Goal: Find specific page/section: Find specific page/section

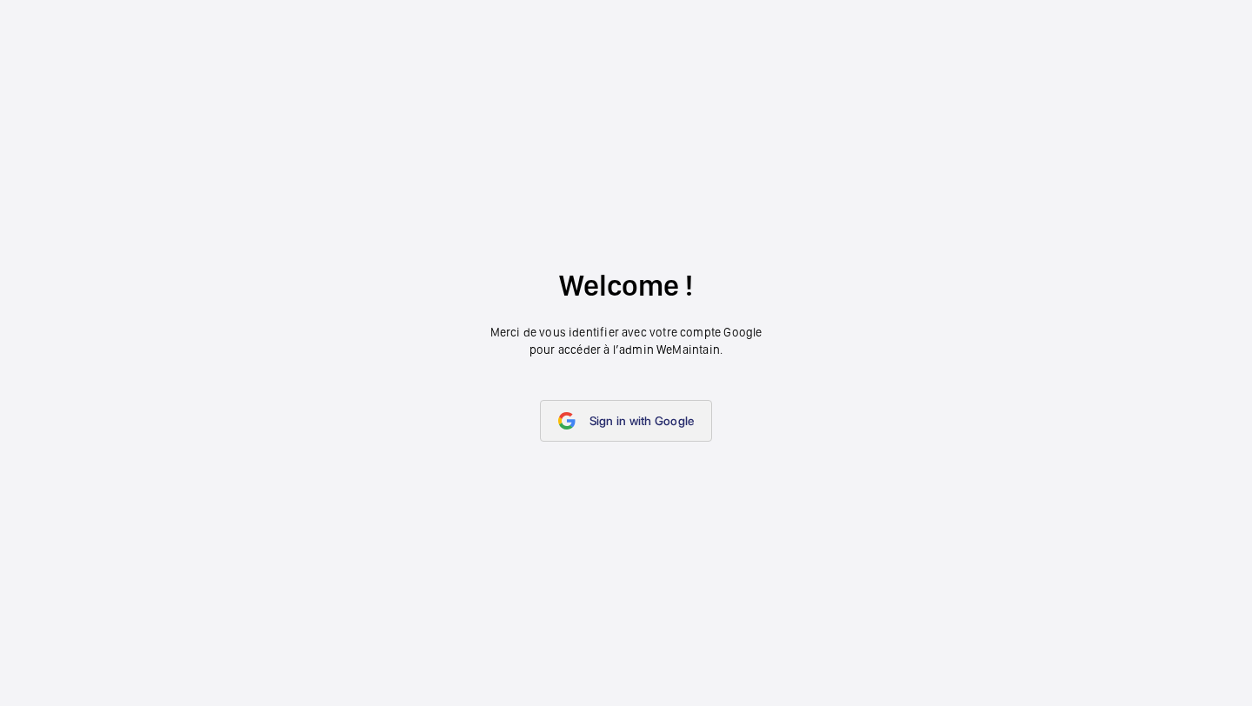
click at [624, 417] on span "Sign in with Google" at bounding box center [642, 421] width 105 height 14
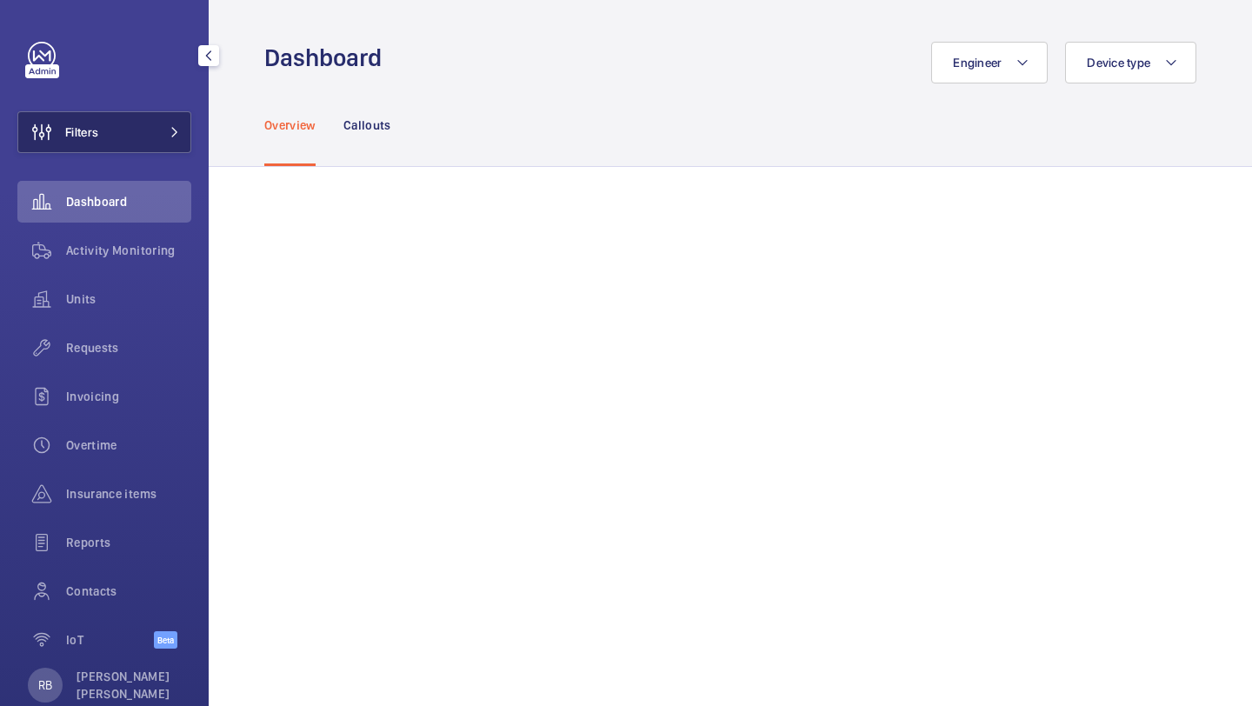
click at [158, 122] on button "Filters" at bounding box center [104, 132] width 174 height 42
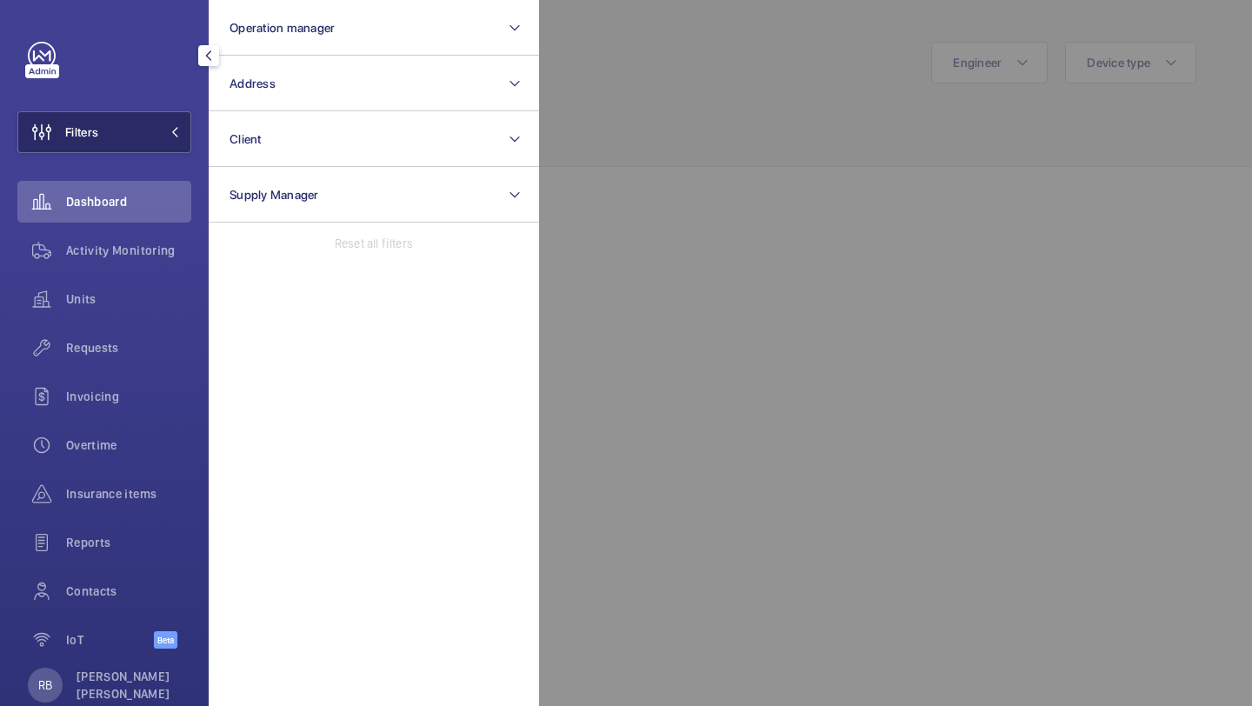
click at [158, 122] on button "Filters" at bounding box center [104, 132] width 174 height 42
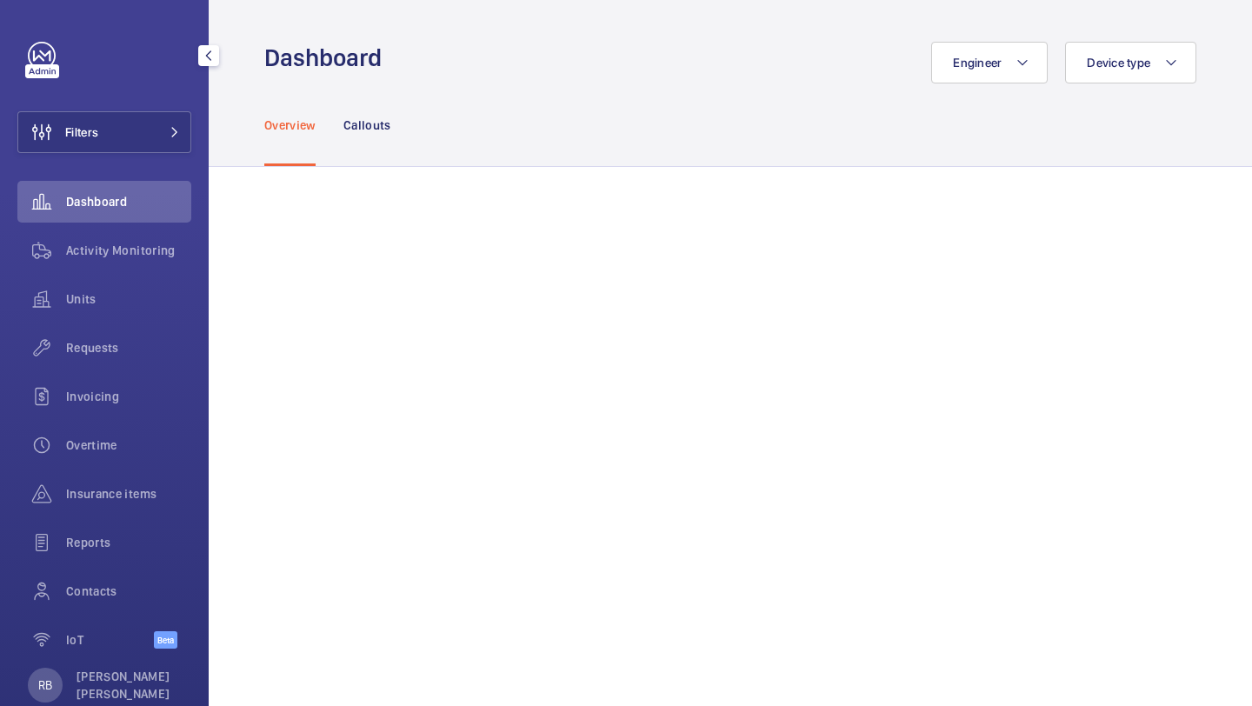
click at [159, 110] on div "Filters Dashboard Activity Monitoring Units Requests Invoicing Overtime Insuran…" at bounding box center [104, 355] width 174 height 626
click at [161, 124] on button "Filters" at bounding box center [104, 132] width 174 height 42
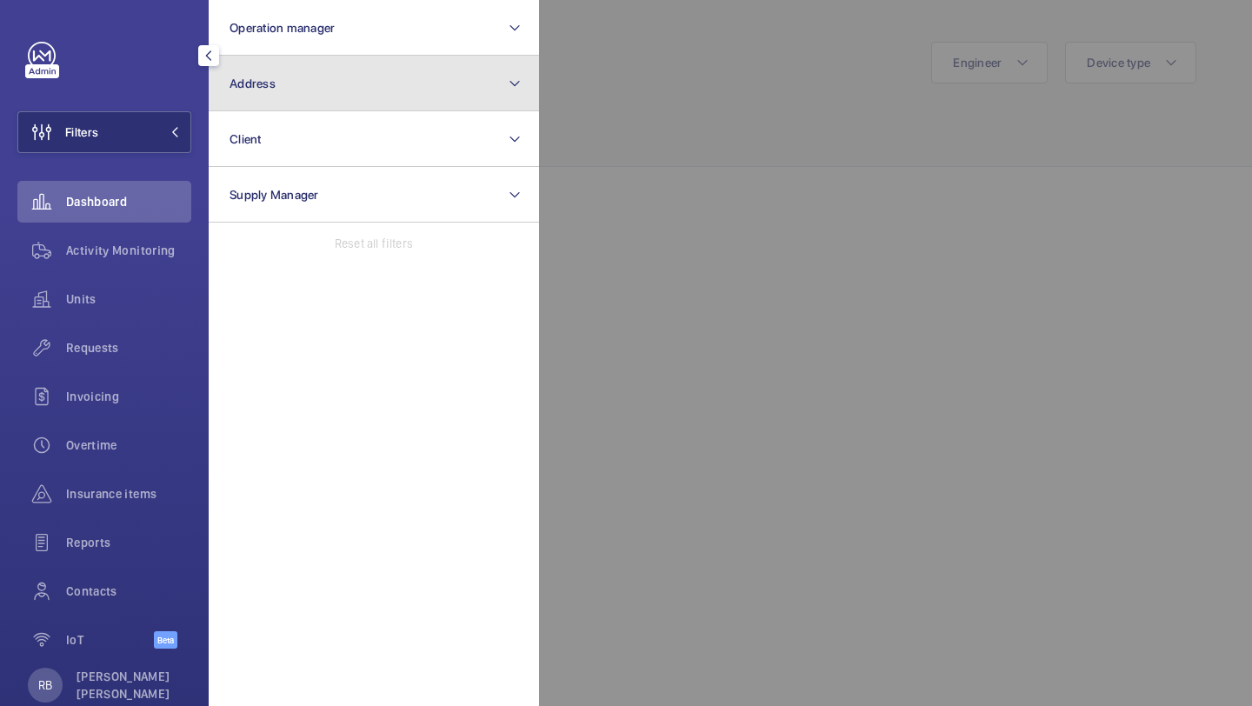
click at [247, 89] on span "Address" at bounding box center [253, 84] width 46 height 14
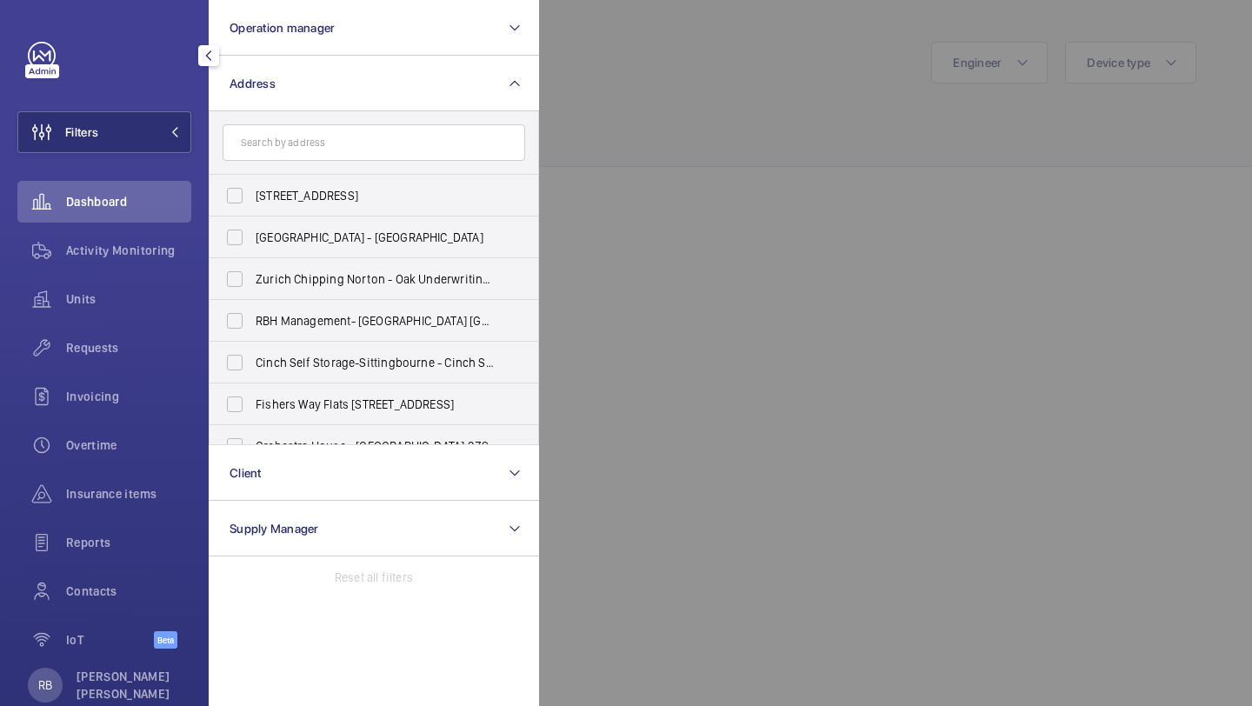
click at [605, 75] on div at bounding box center [1165, 353] width 1252 height 706
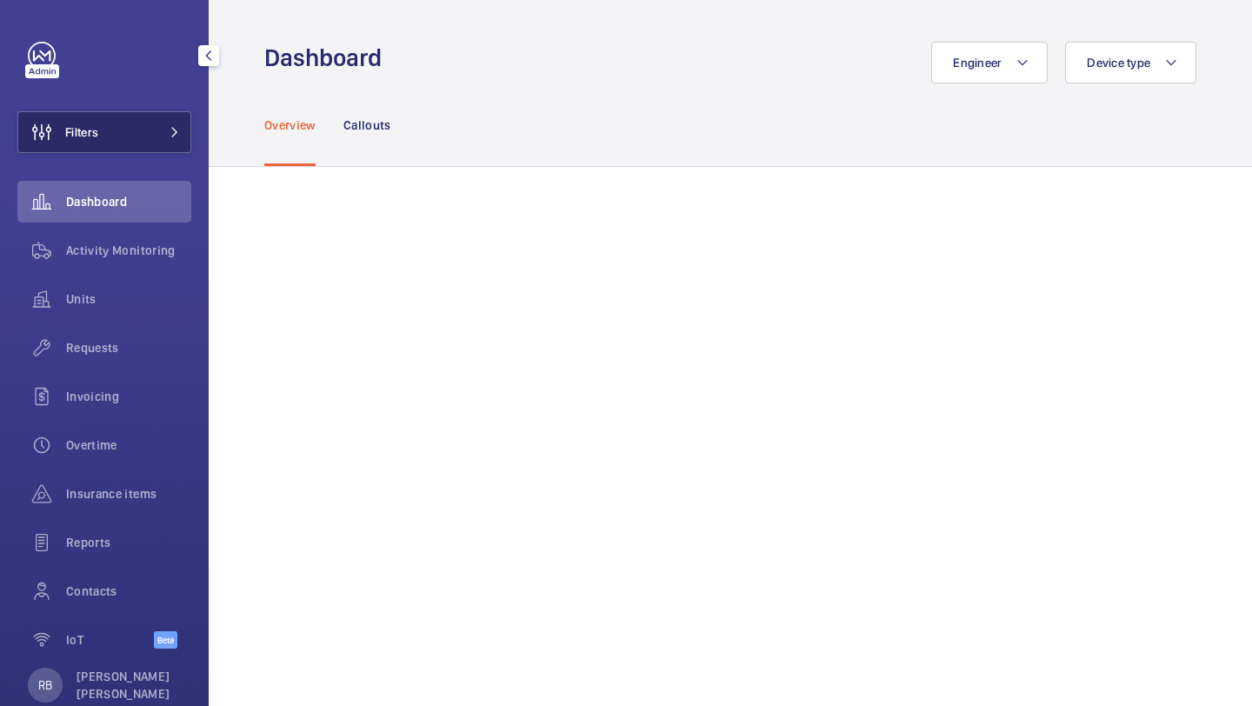
click at [177, 135] on mat-icon at bounding box center [175, 132] width 10 height 10
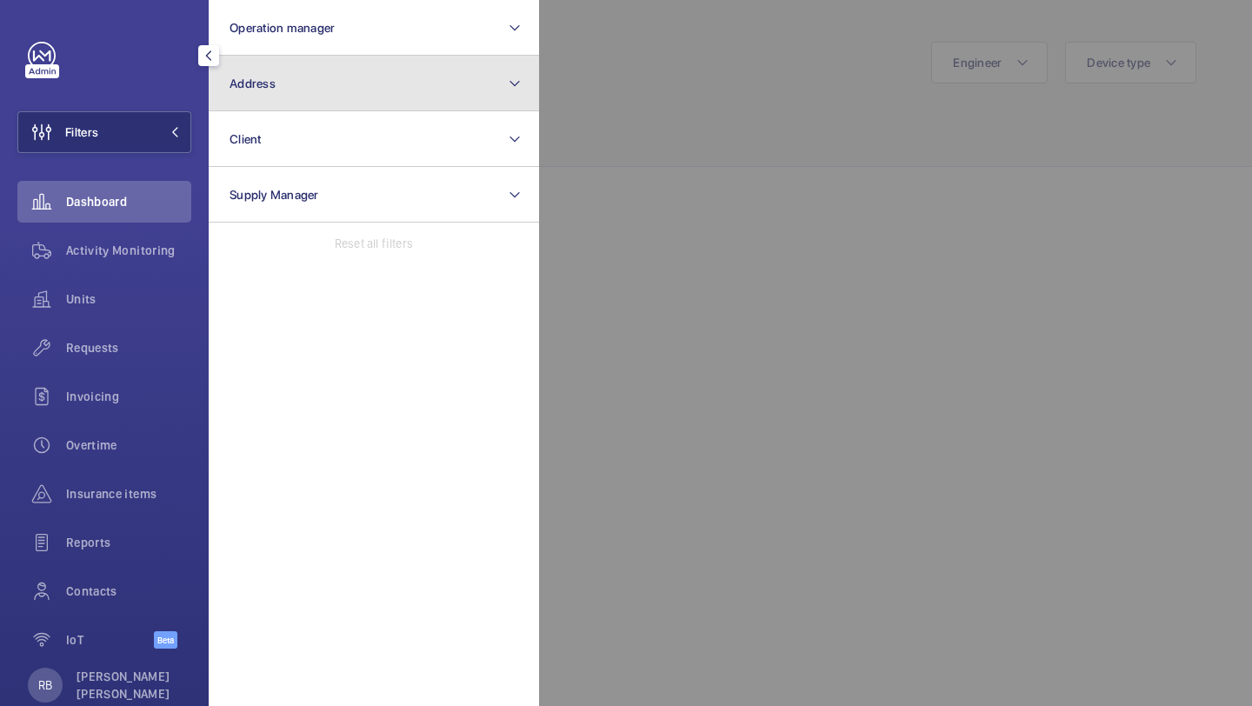
click at [261, 70] on button "Address" at bounding box center [374, 84] width 330 height 56
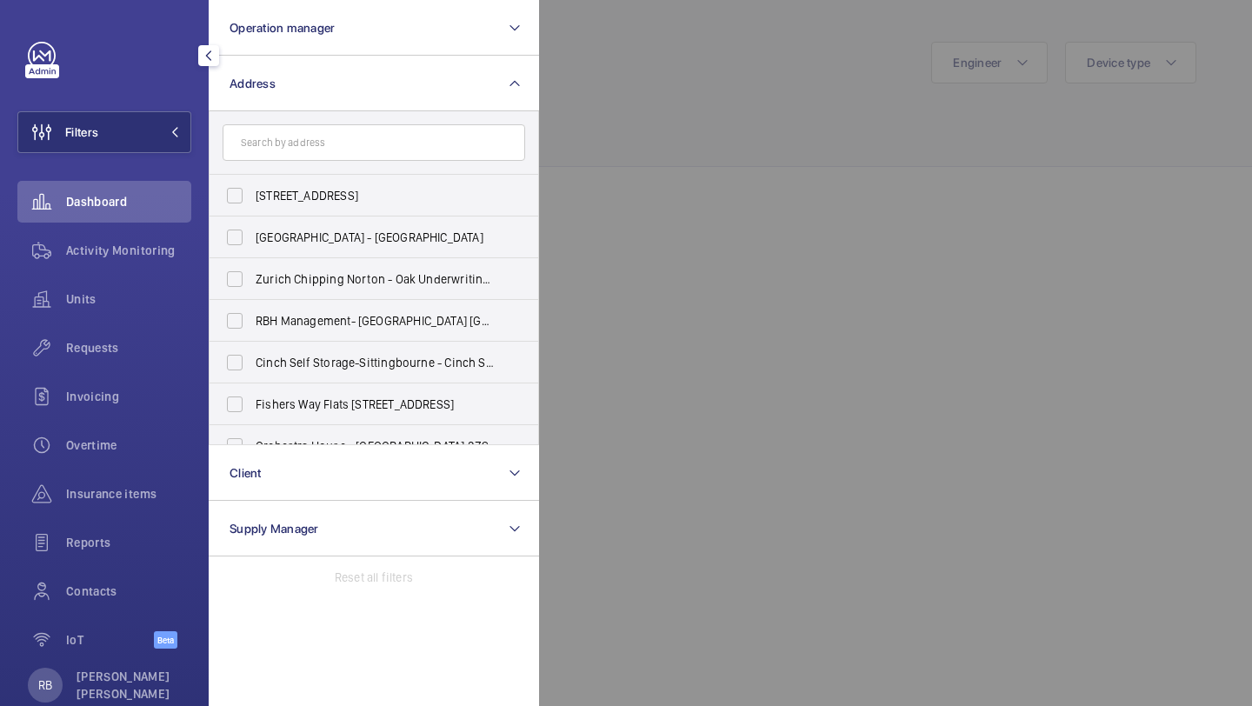
click at [310, 157] on input "text" at bounding box center [374, 142] width 303 height 37
click at [310, 152] on input "text" at bounding box center [374, 142] width 303 height 37
type input "iron gate"
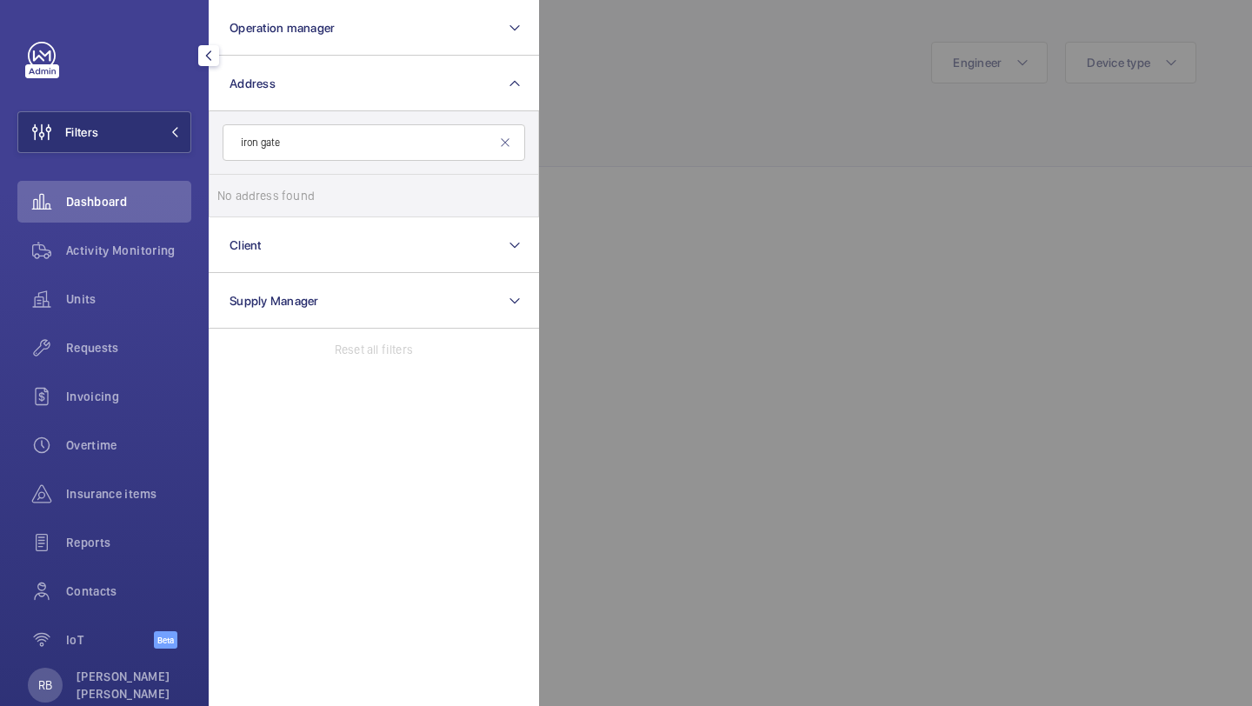
click at [349, 142] on input "iron gate" at bounding box center [374, 142] width 303 height 37
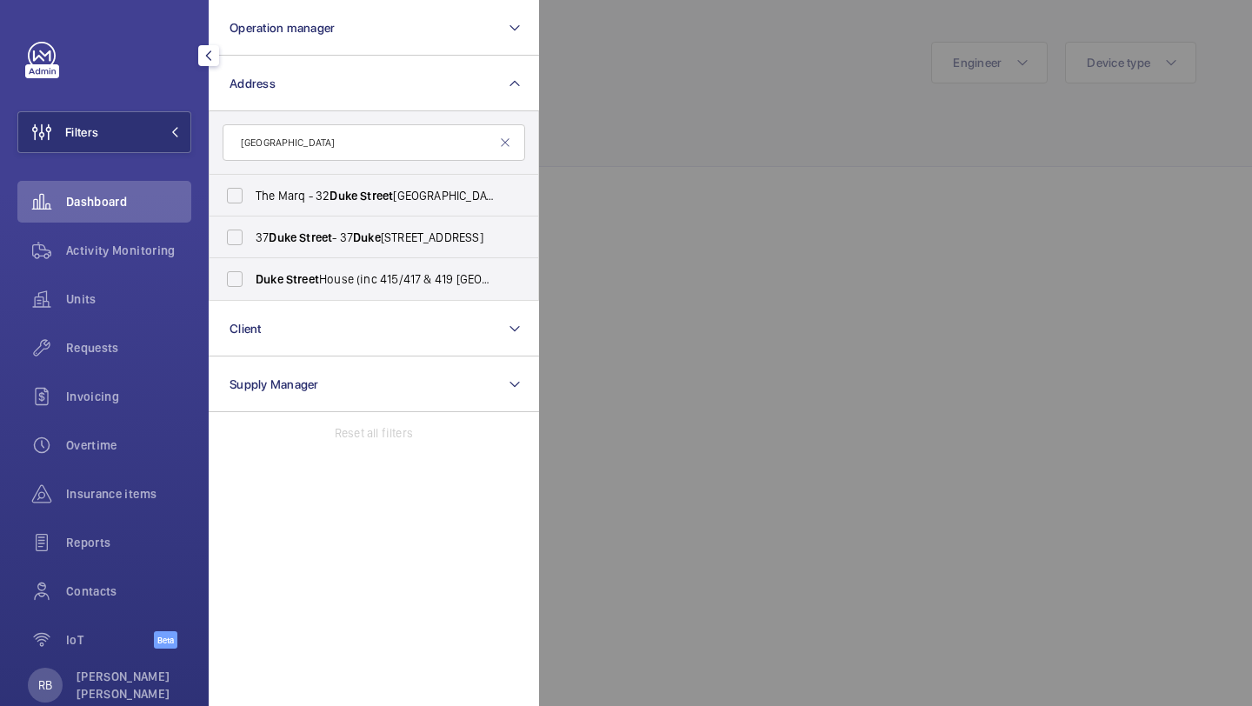
click at [359, 144] on input "[GEOGRAPHIC_DATA]" at bounding box center [374, 142] width 303 height 37
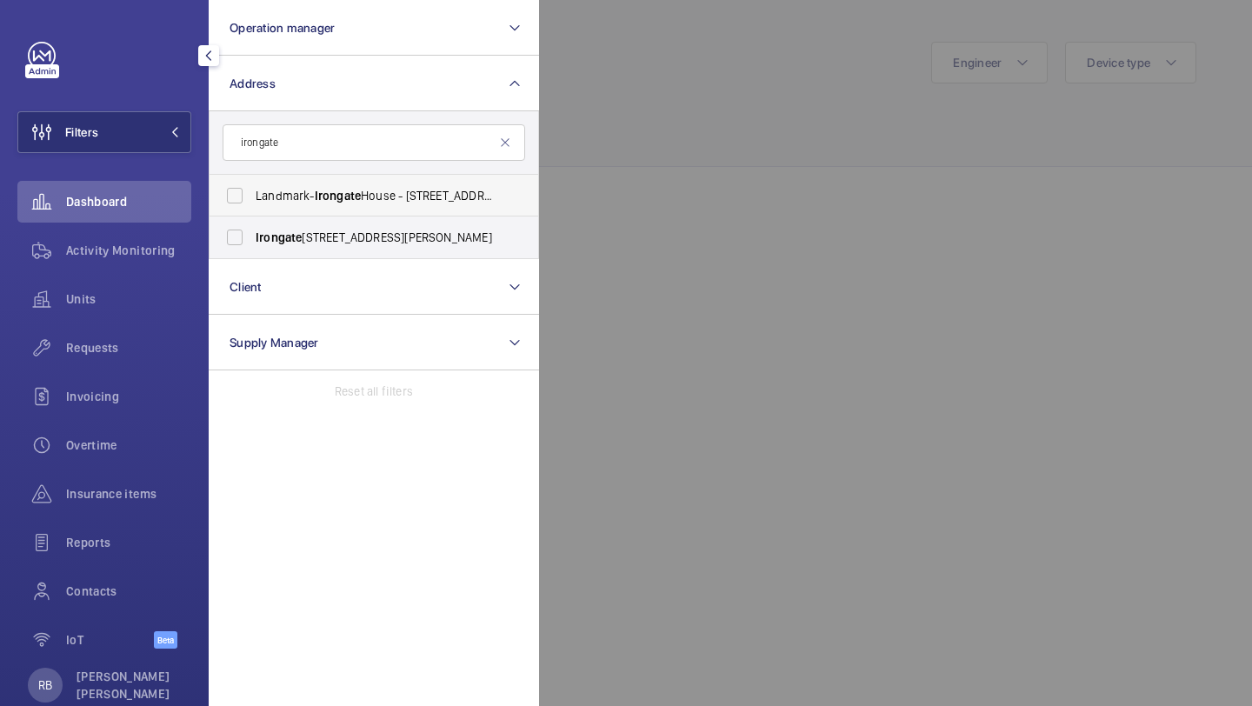
type input "irongate"
click at [348, 204] on span "Landmark- [GEOGRAPHIC_DATA] - [STREET_ADDRESS][PERSON_NAME]" at bounding box center [375, 195] width 239 height 17
click at [252, 204] on input "Landmark- [GEOGRAPHIC_DATA] - [STREET_ADDRESS][PERSON_NAME]" at bounding box center [234, 195] width 35 height 35
checkbox input "true"
click at [341, 250] on label "[STREET_ADDRESS][PERSON_NAME]" at bounding box center [361, 238] width 303 height 42
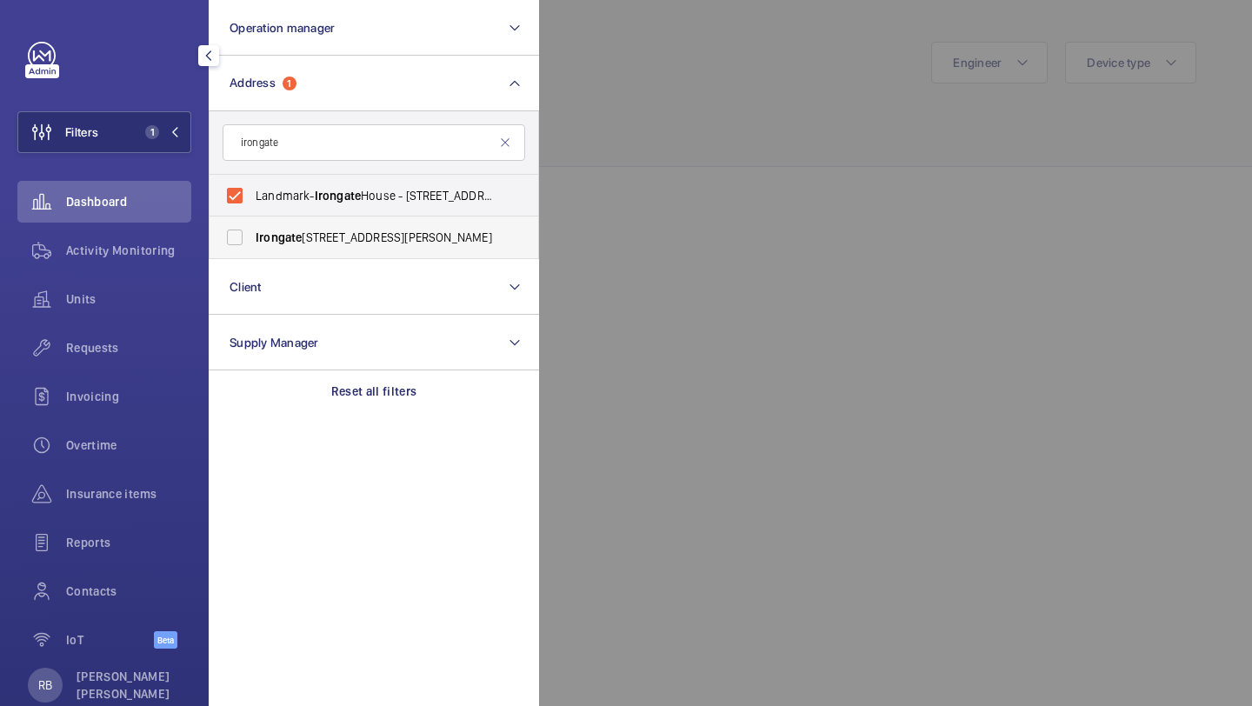
click at [252, 250] on input "[STREET_ADDRESS][PERSON_NAME]" at bounding box center [234, 237] width 35 height 35
checkbox input "true"
click at [578, 168] on div at bounding box center [1165, 353] width 1252 height 706
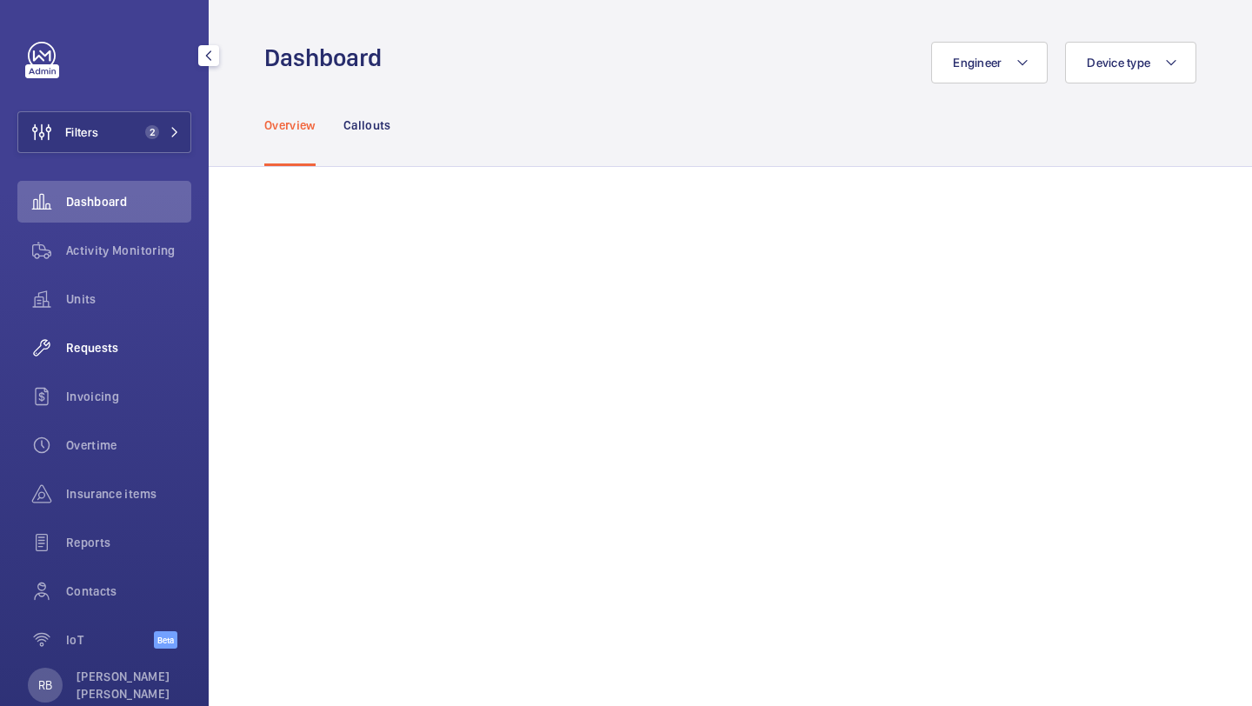
click at [121, 344] on span "Requests" at bounding box center [128, 347] width 125 height 17
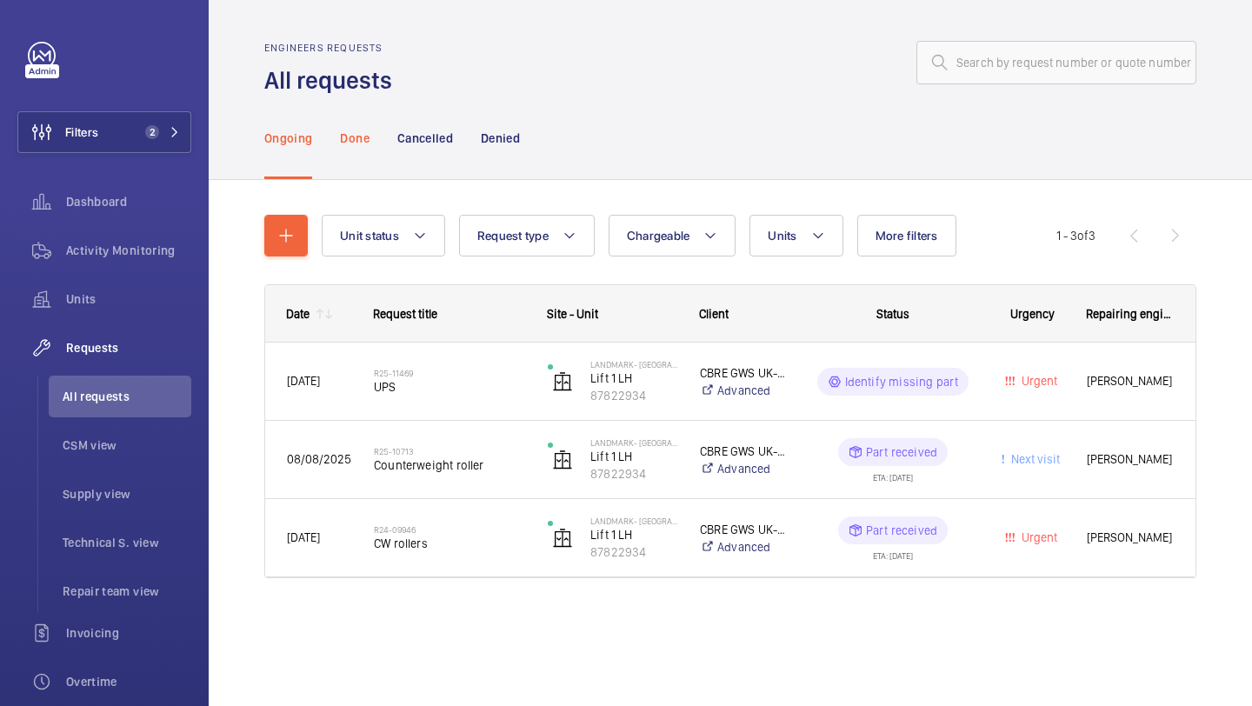
click at [355, 137] on p "Done" at bounding box center [354, 138] width 29 height 17
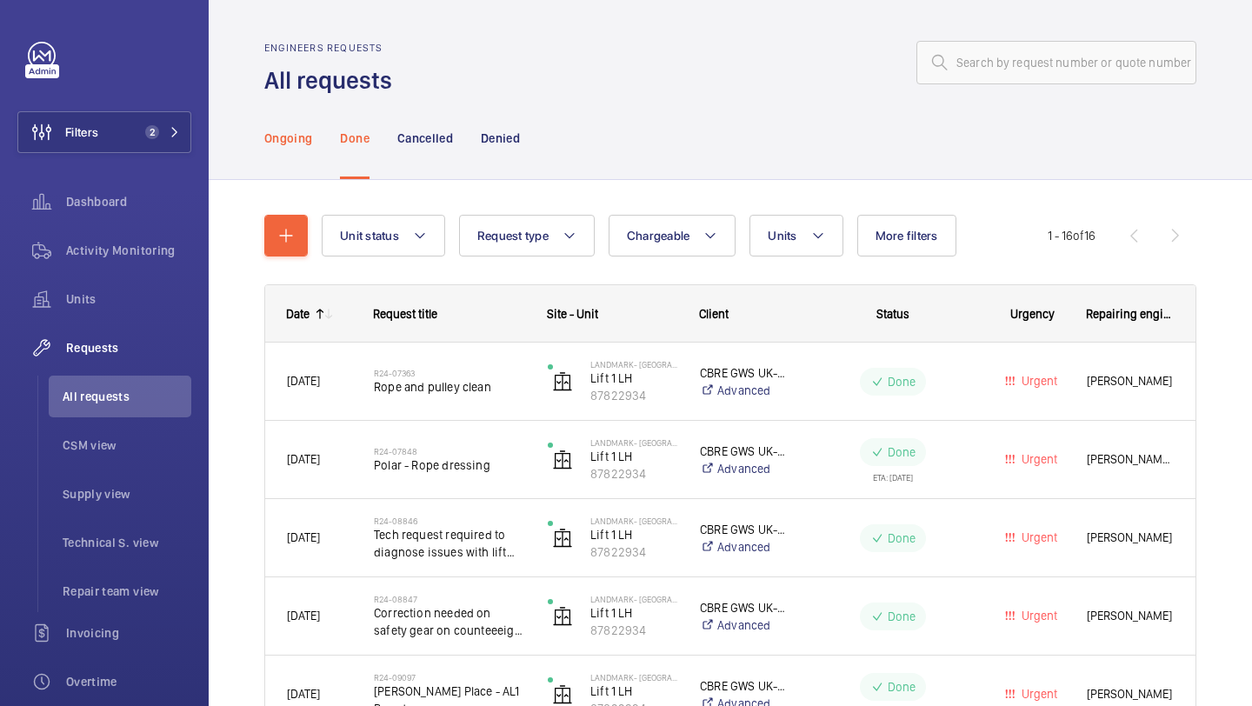
click at [293, 144] on p "Ongoing" at bounding box center [288, 138] width 48 height 17
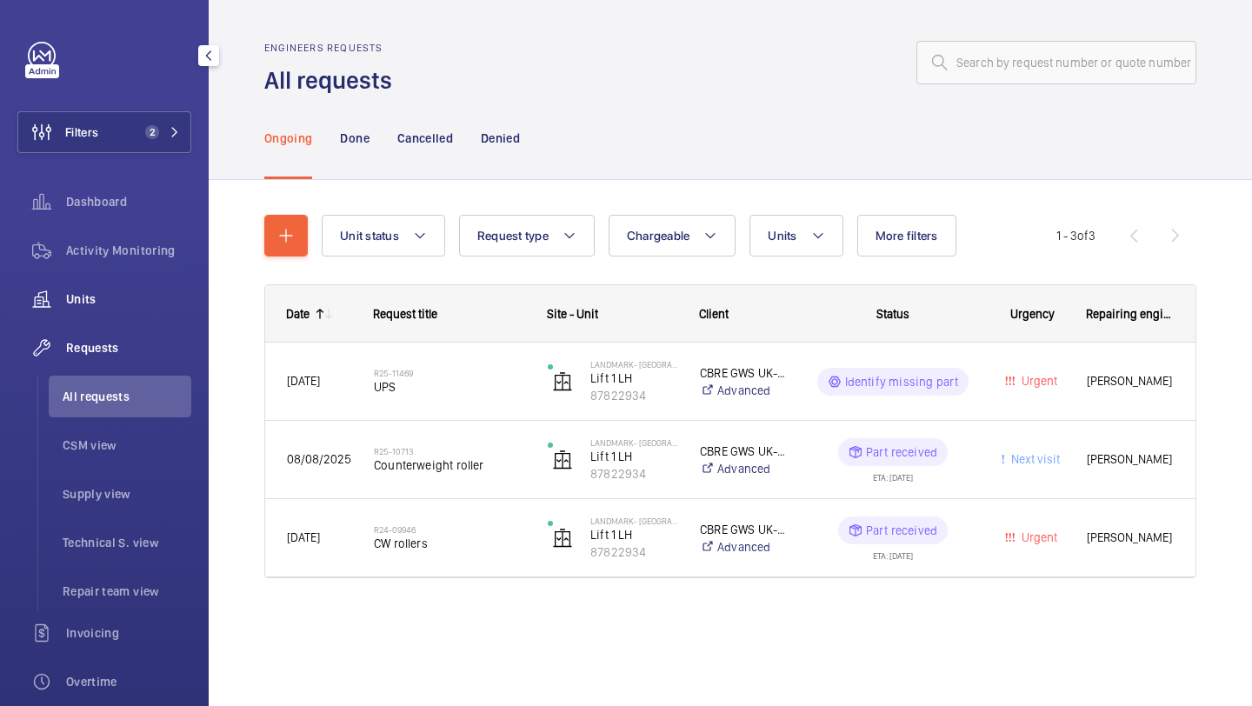
click at [97, 317] on div "Units" at bounding box center [104, 299] width 174 height 42
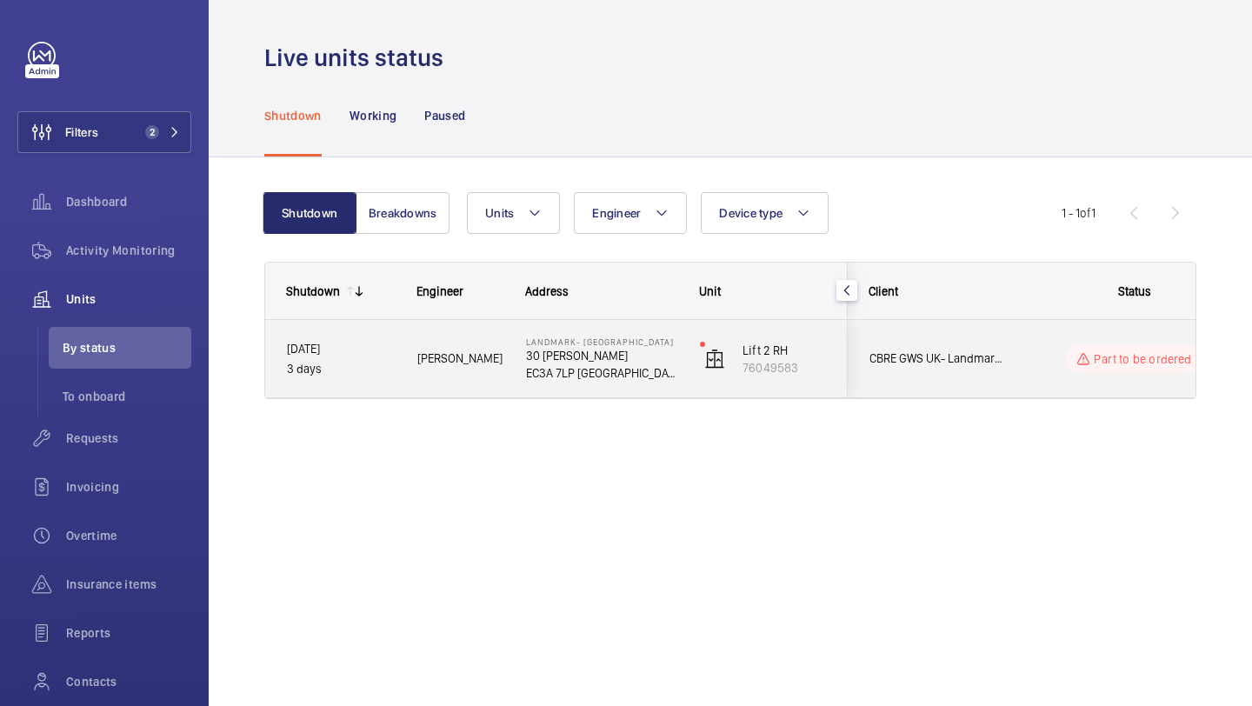
click at [608, 360] on p "30 [PERSON_NAME]" at bounding box center [601, 355] width 151 height 17
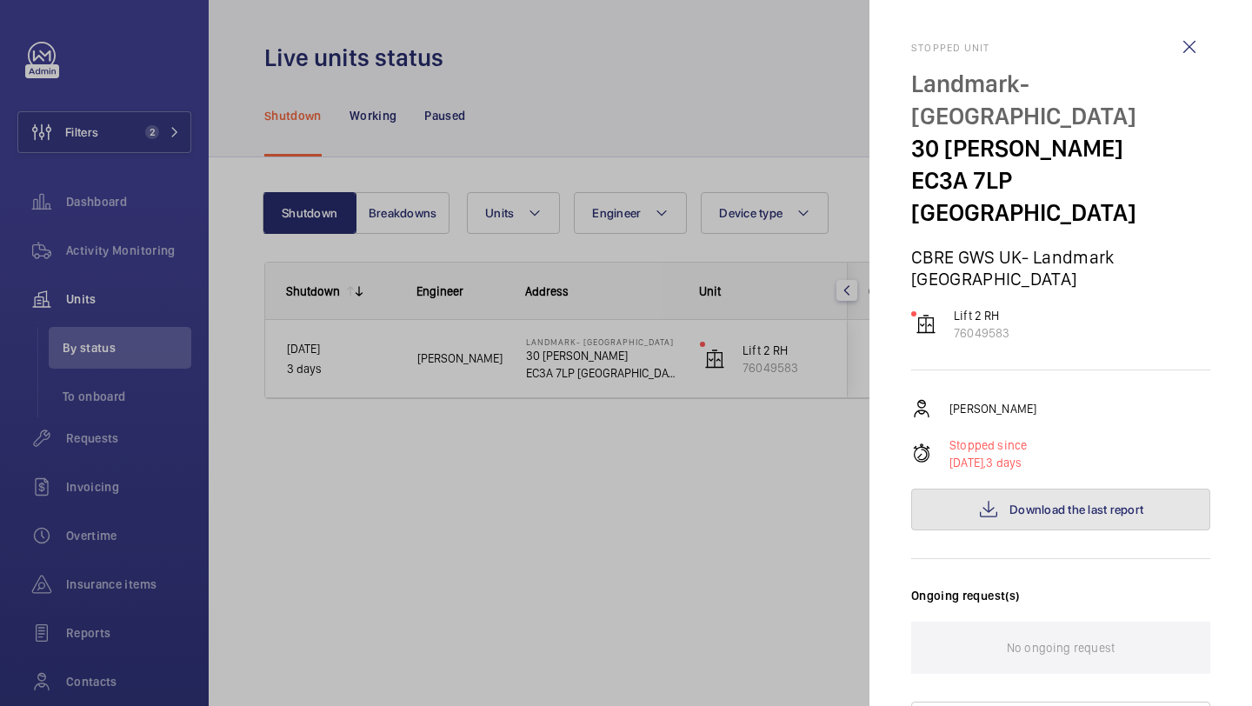
click at [1058, 489] on button "Download the last report" at bounding box center [1060, 510] width 299 height 42
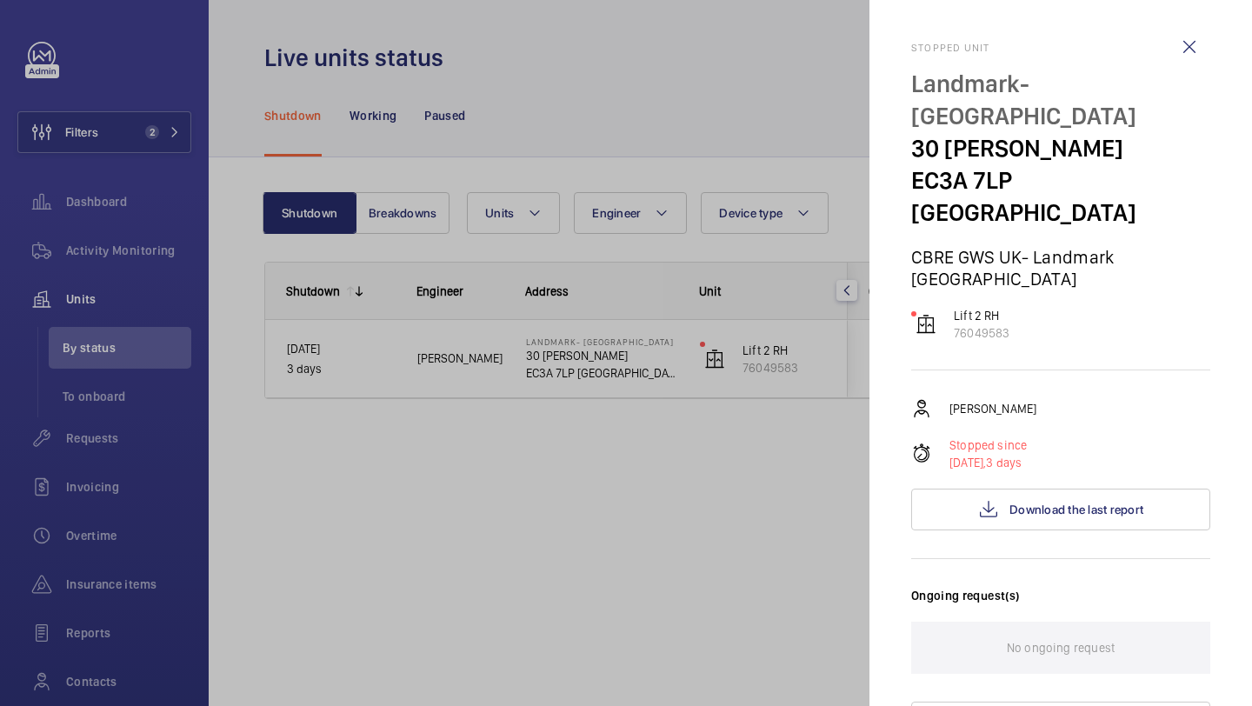
click at [596, 414] on div at bounding box center [626, 353] width 1252 height 706
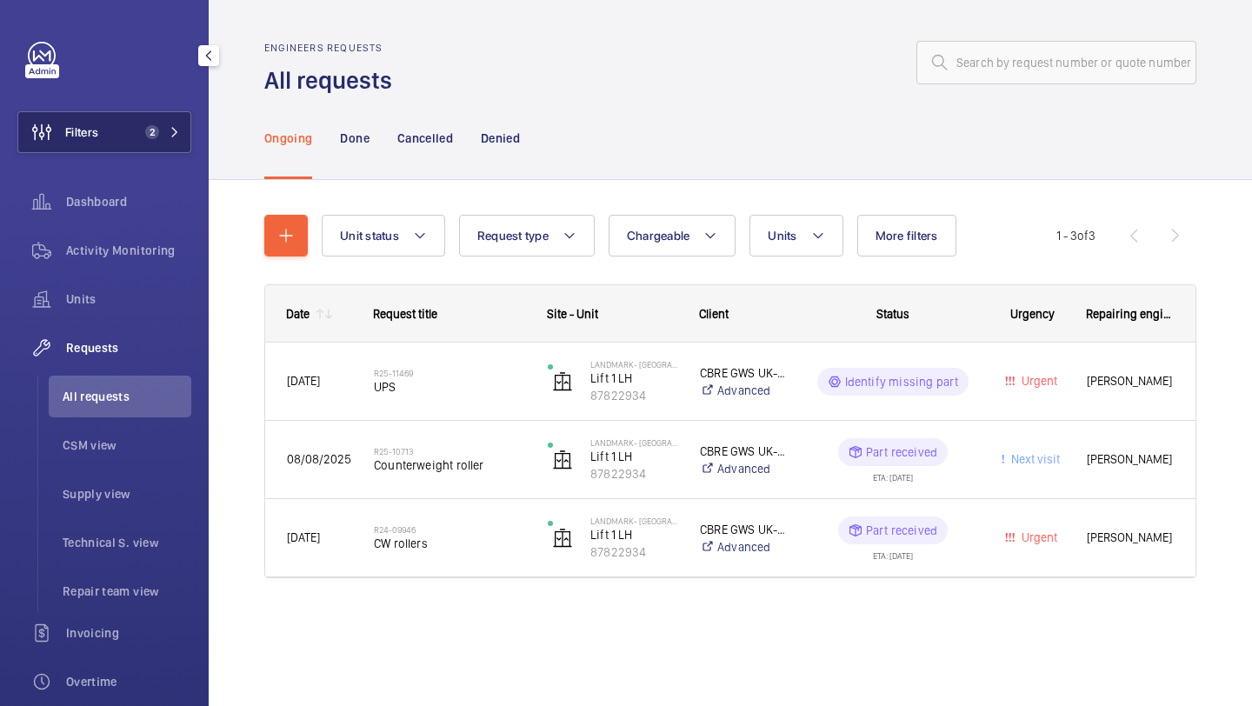
click at [131, 131] on button "Filters 2" at bounding box center [104, 132] width 174 height 42
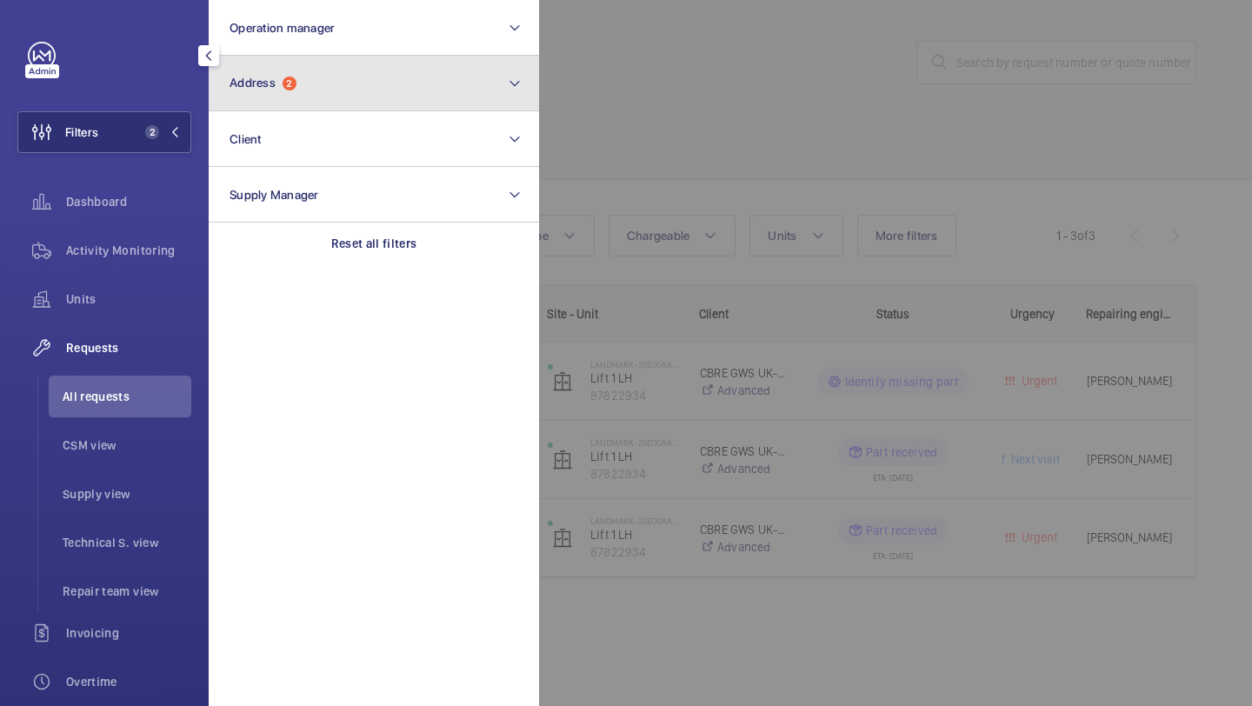
click at [284, 87] on span "Address 2" at bounding box center [263, 83] width 67 height 15
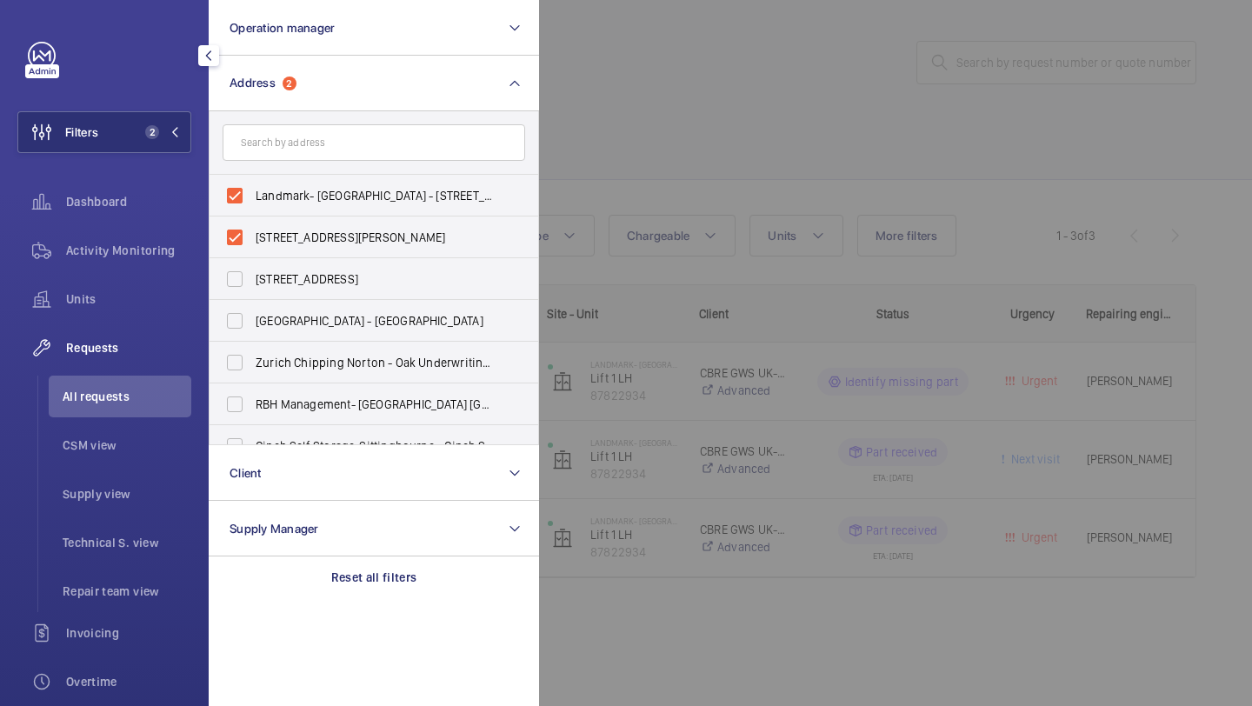
click at [286, 210] on label "Landmark- [GEOGRAPHIC_DATA] - [STREET_ADDRESS][PERSON_NAME]" at bounding box center [361, 196] width 303 height 42
click at [252, 210] on input "Landmark- [GEOGRAPHIC_DATA] - [STREET_ADDRESS][PERSON_NAME]" at bounding box center [234, 195] width 35 height 35
checkbox input "false"
click at [282, 233] on span "[STREET_ADDRESS][PERSON_NAME]" at bounding box center [375, 237] width 239 height 17
click at [252, 233] on input "[STREET_ADDRESS][PERSON_NAME]" at bounding box center [234, 237] width 35 height 35
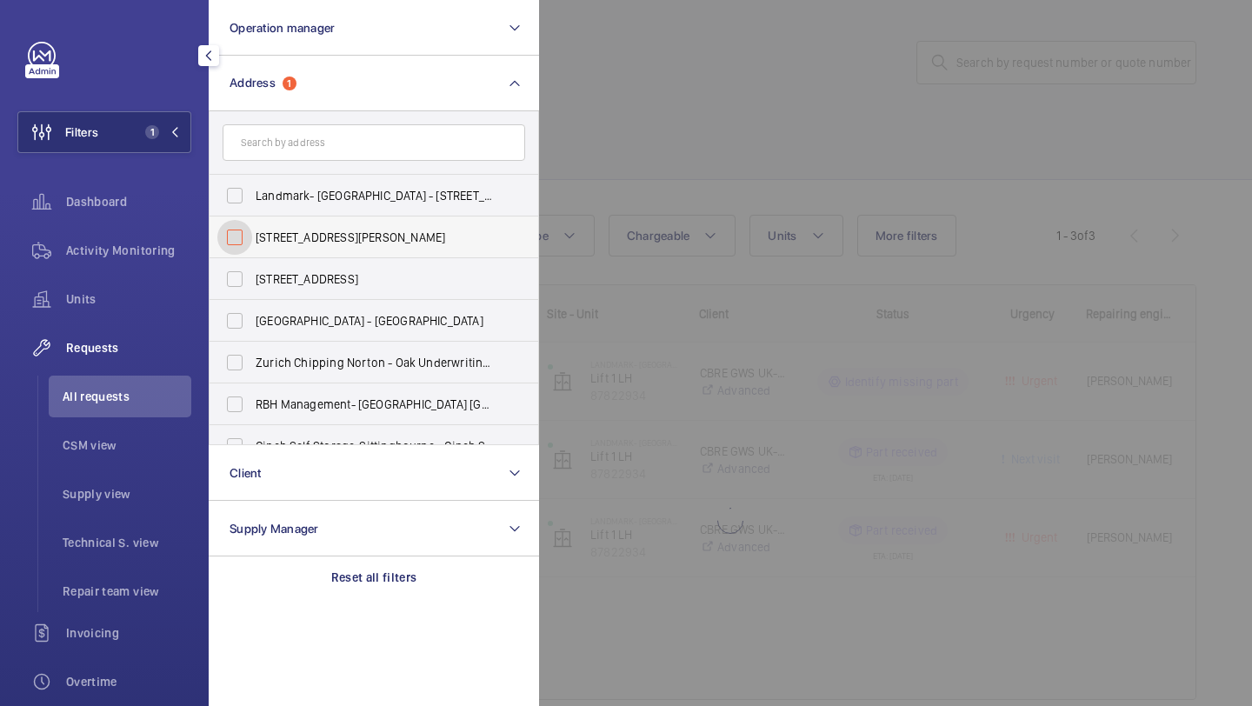
checkbox input "false"
click at [642, 150] on div at bounding box center [1165, 353] width 1252 height 706
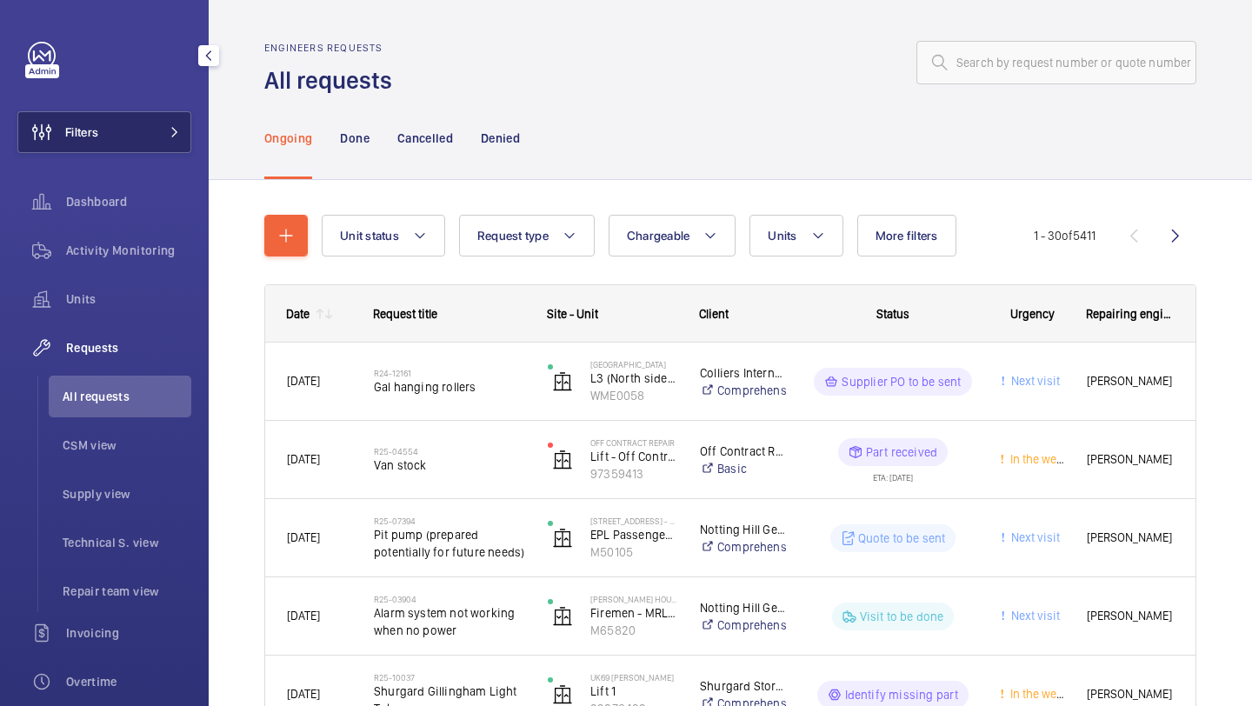
click at [140, 135] on button "Filters" at bounding box center [104, 132] width 174 height 42
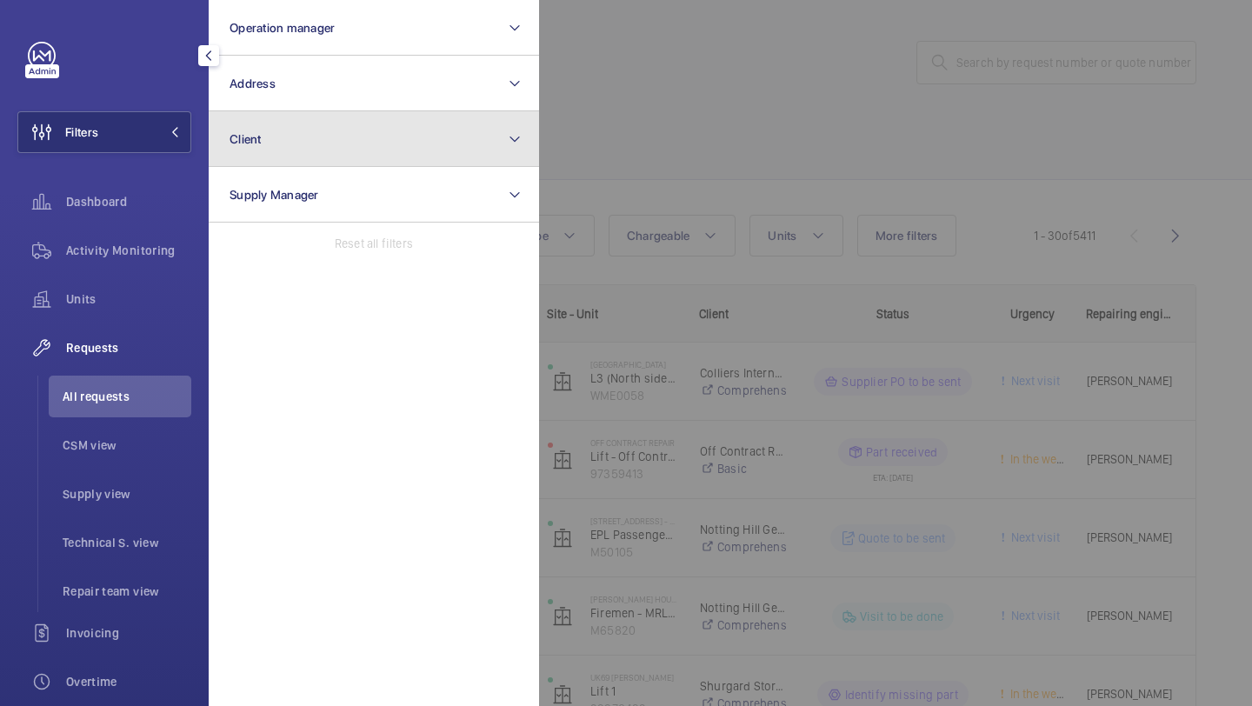
click at [241, 115] on button "Client" at bounding box center [374, 139] width 330 height 56
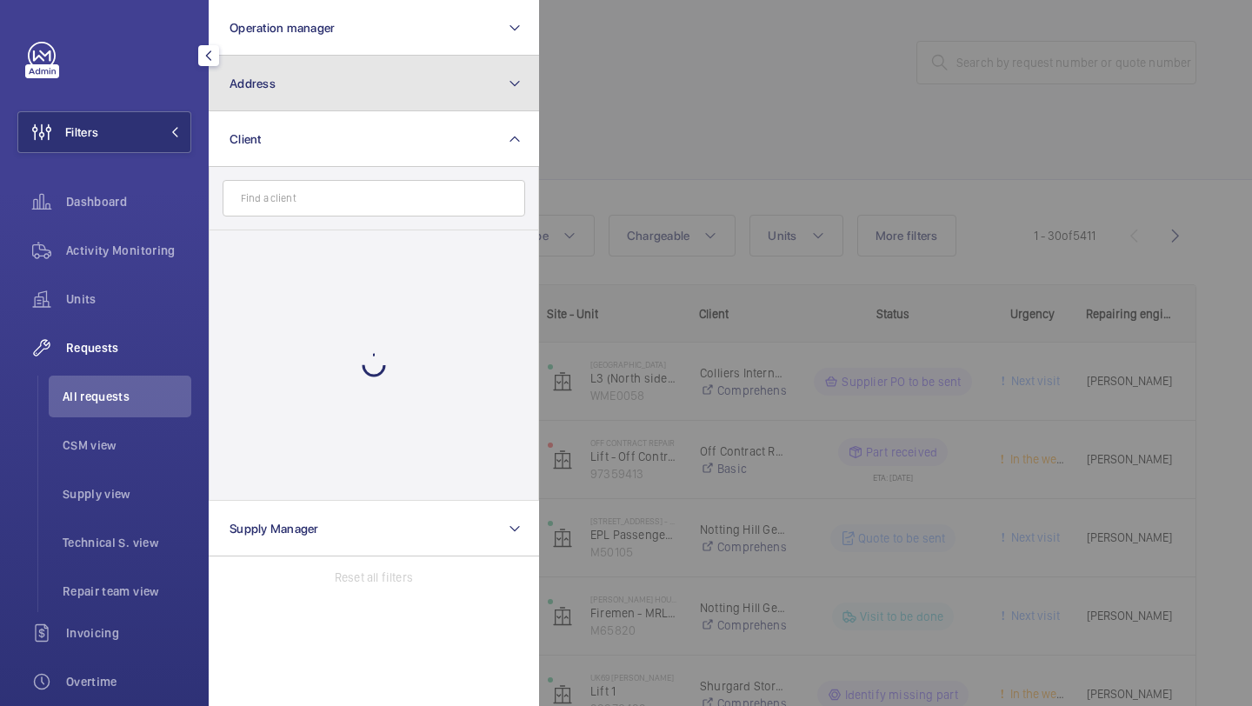
click at [244, 85] on span "Address" at bounding box center [253, 84] width 46 height 14
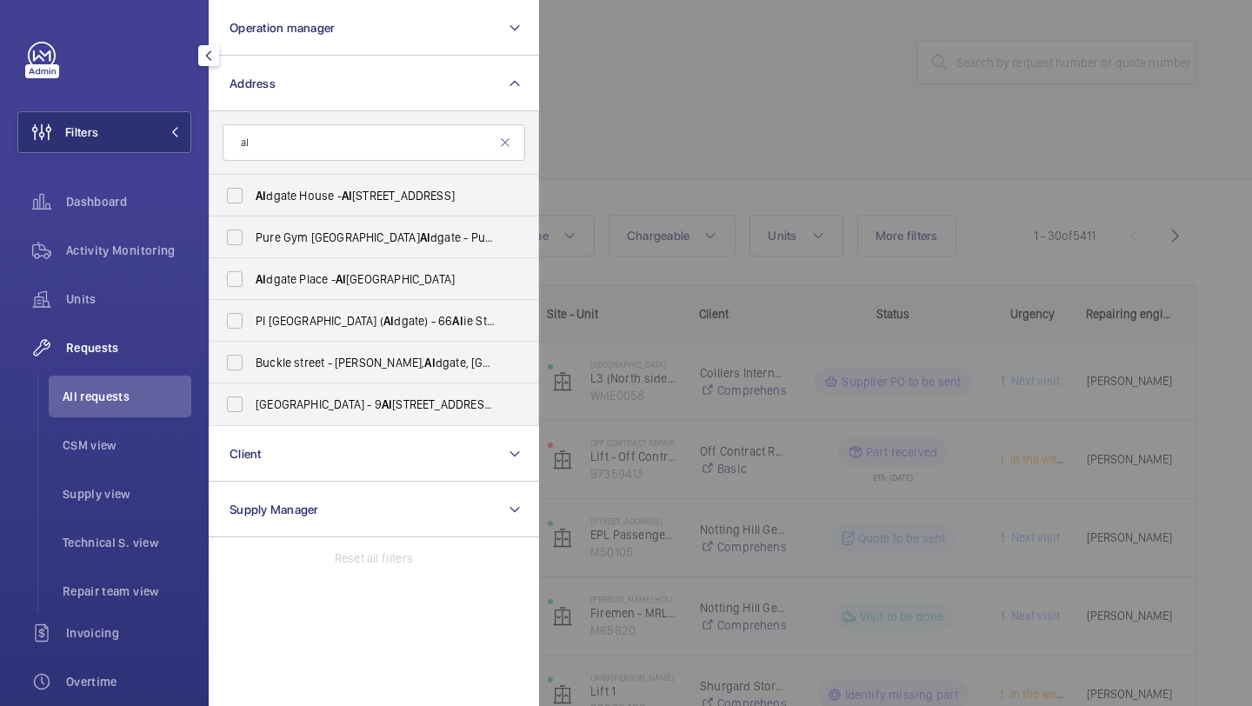
type input "a"
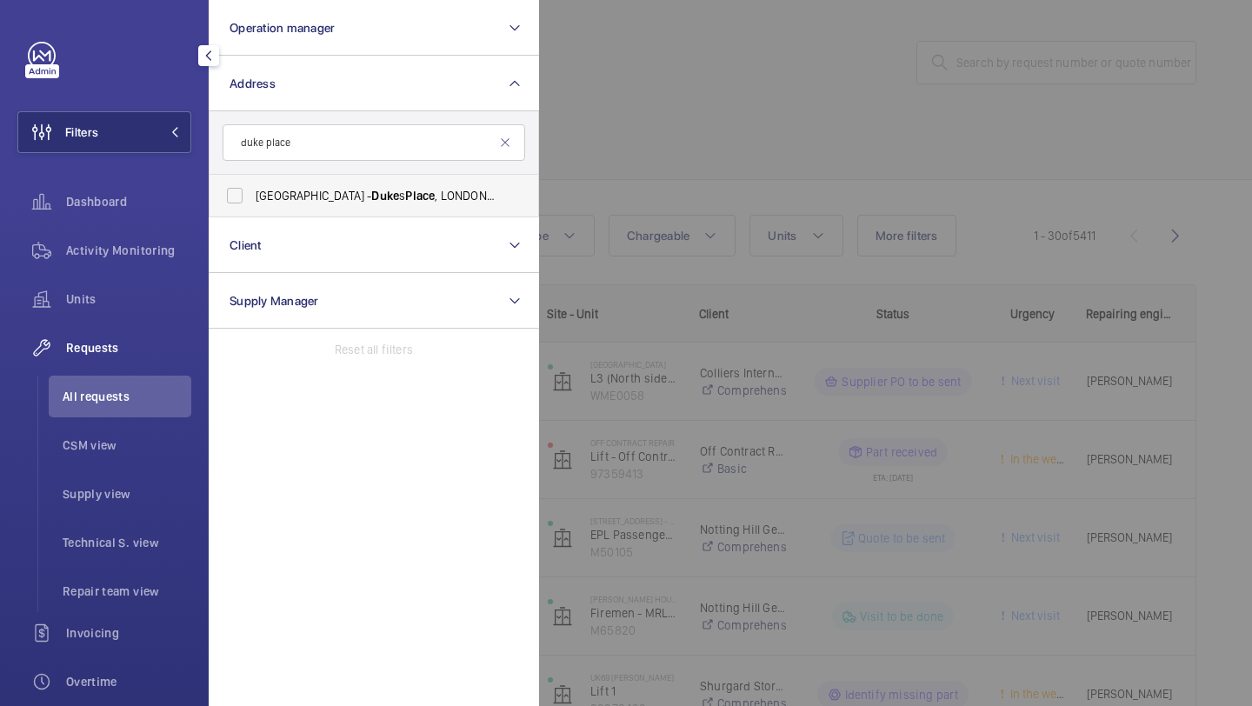
type input "duke place"
click at [328, 202] on span "[GEOGRAPHIC_DATA] - [STREET_ADDRESS]" at bounding box center [375, 195] width 239 height 17
click at [252, 202] on input "[GEOGRAPHIC_DATA] - [STREET_ADDRESS]" at bounding box center [234, 195] width 35 height 35
checkbox input "true"
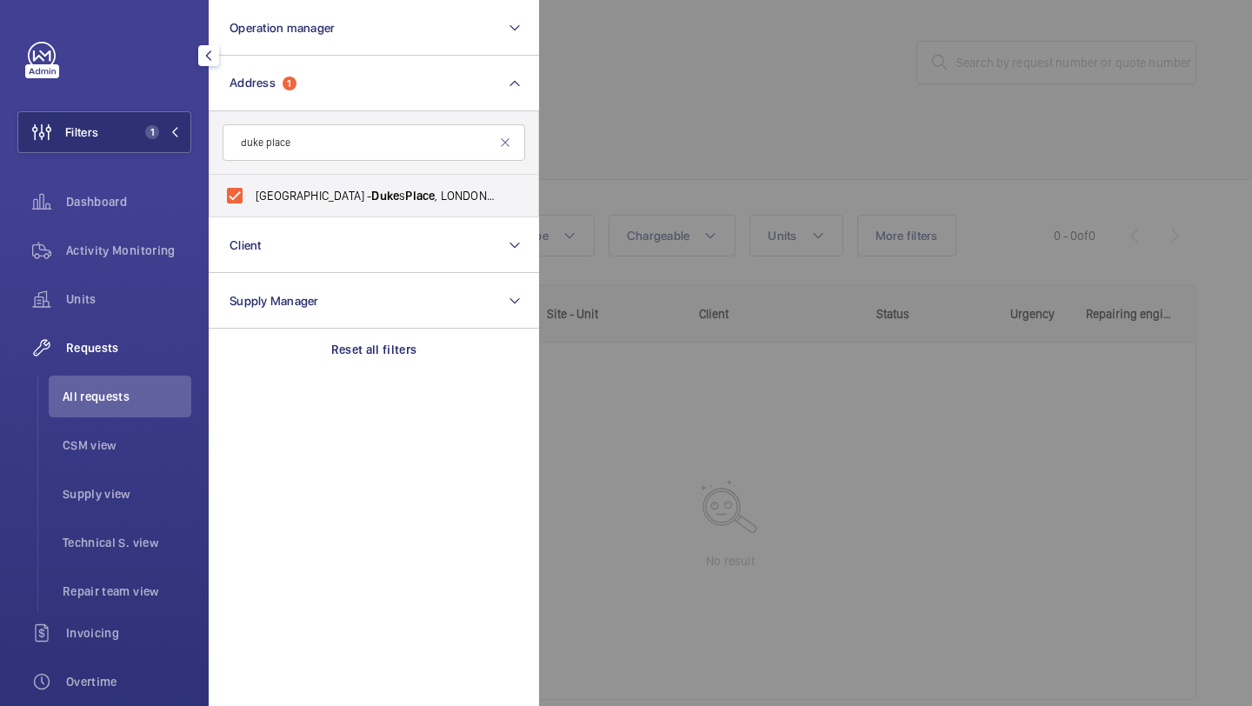
click at [641, 139] on div at bounding box center [1165, 353] width 1252 height 706
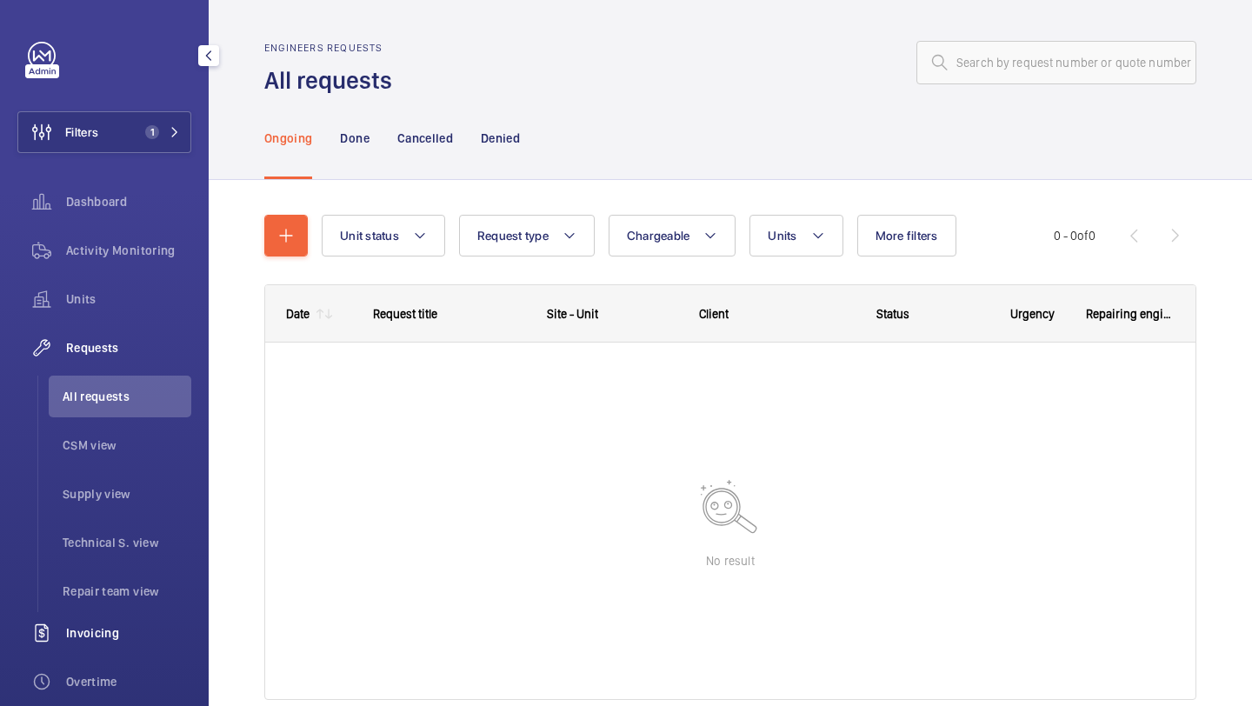
click at [123, 612] on div "Invoicing" at bounding box center [104, 633] width 174 height 42
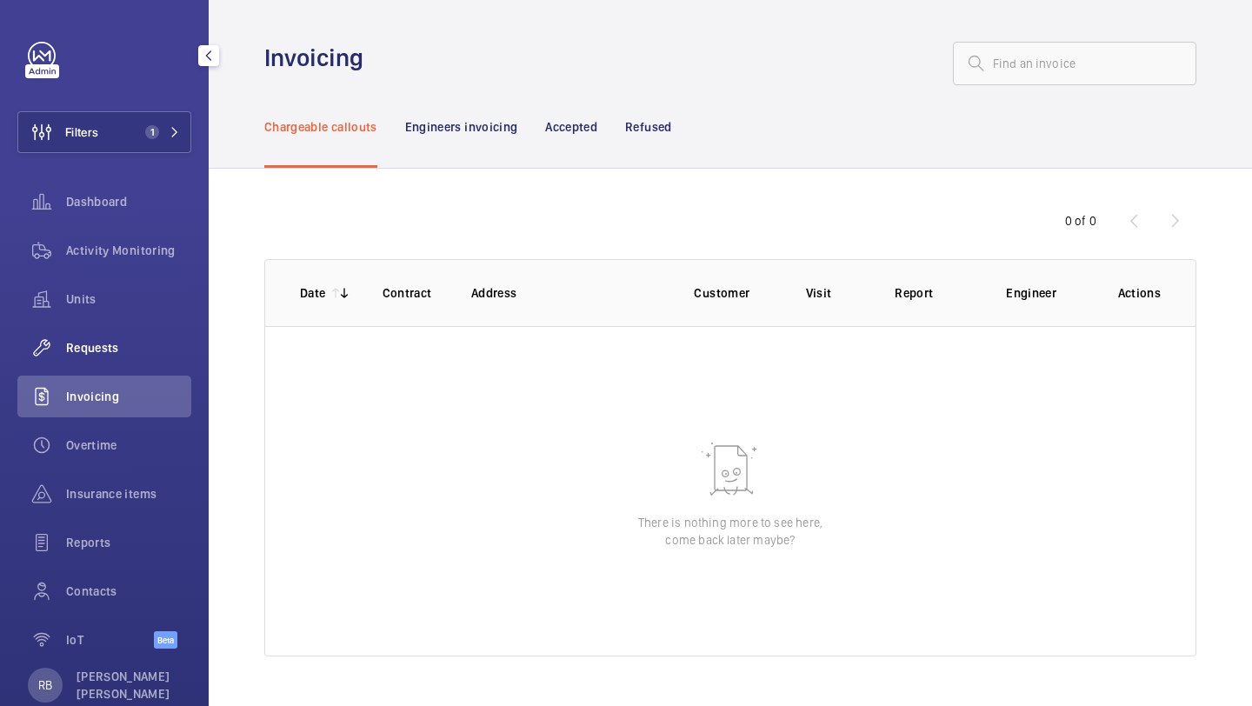
click at [127, 342] on span "Requests" at bounding box center [128, 347] width 125 height 17
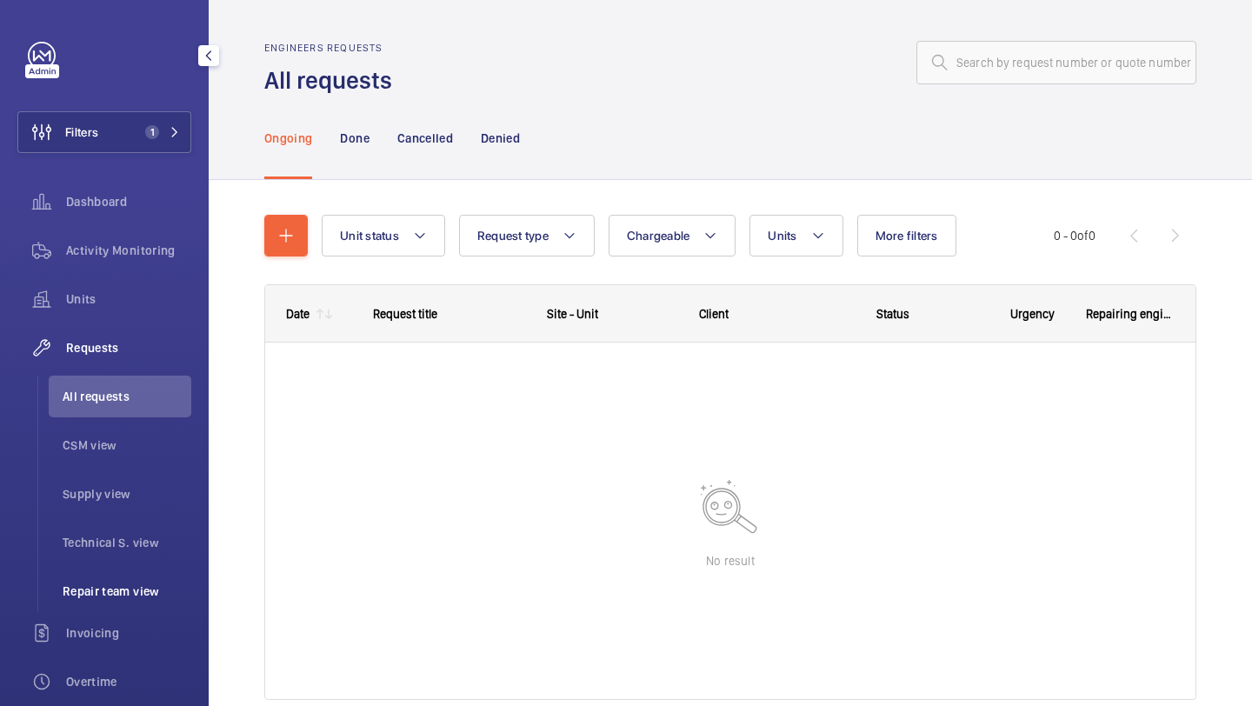
click at [120, 579] on li "Repair team view" at bounding box center [120, 592] width 143 height 42
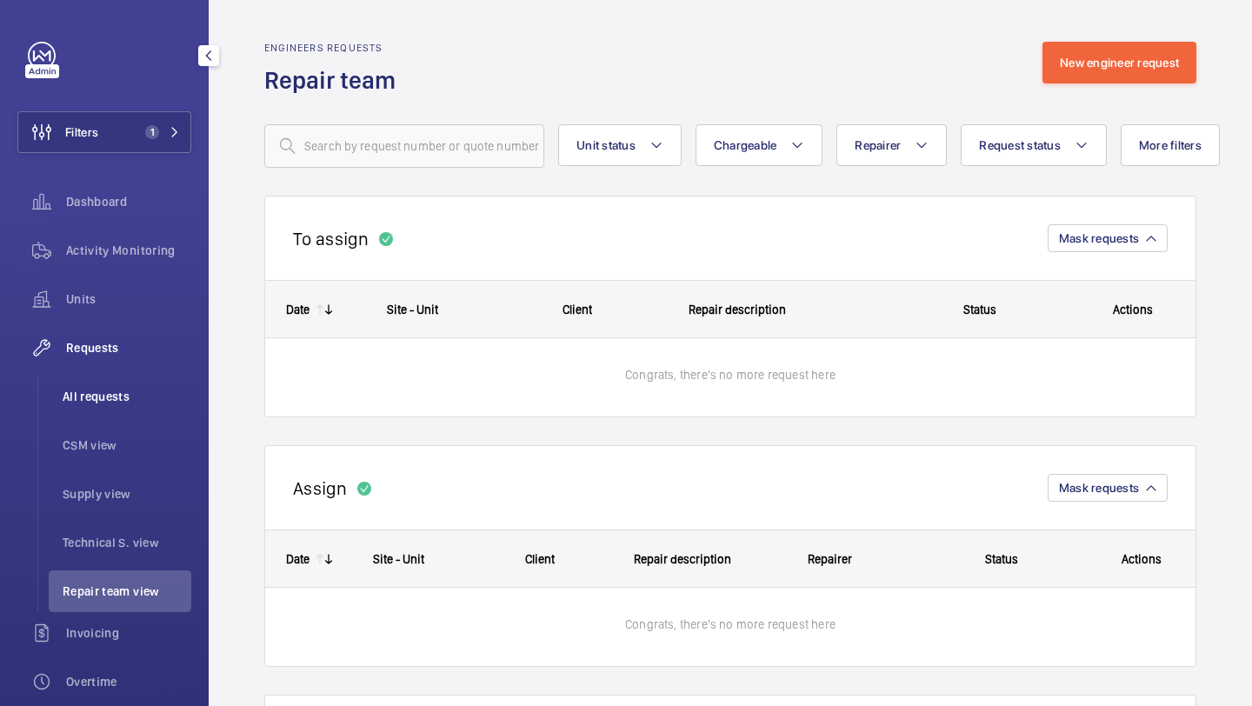
click at [112, 397] on span "All requests" at bounding box center [127, 396] width 129 height 17
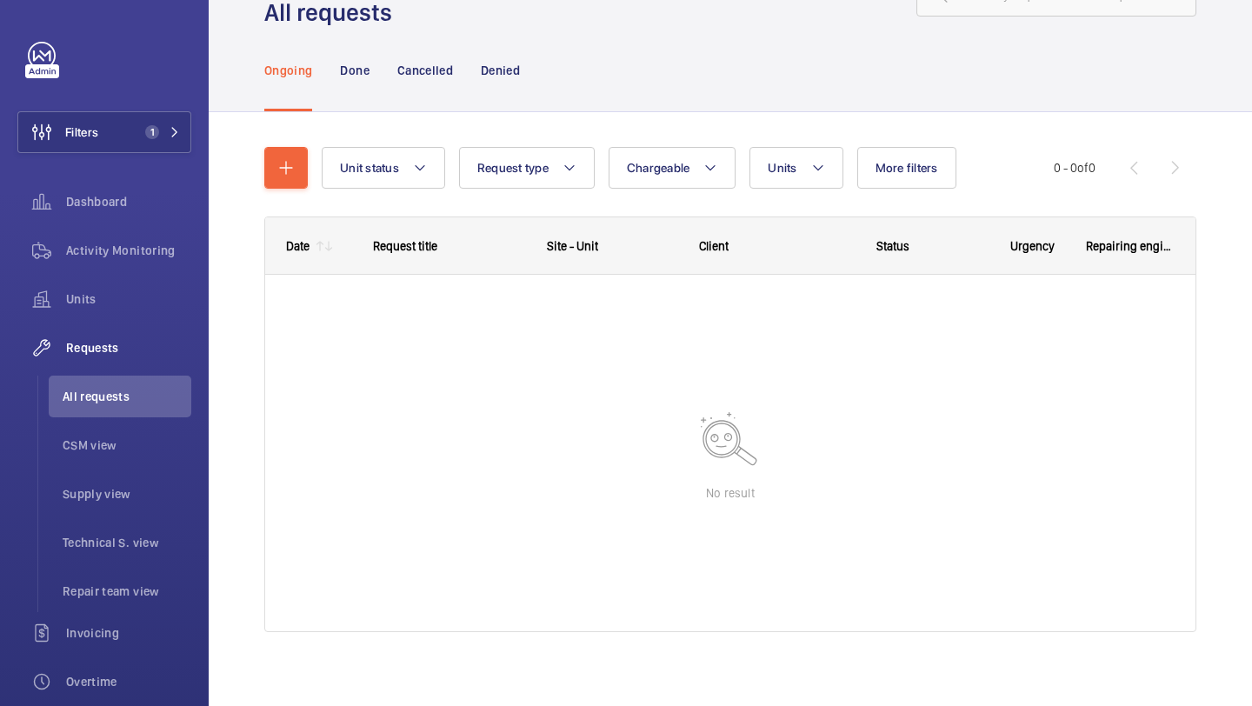
scroll to position [77, 0]
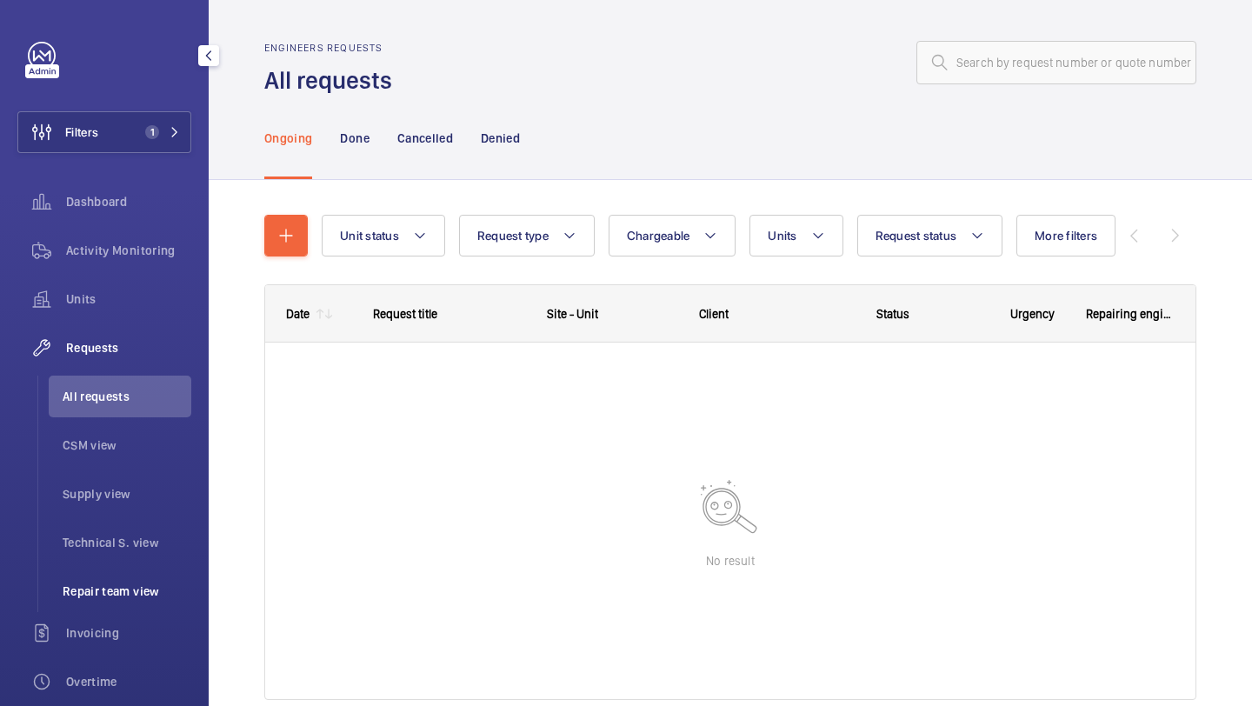
click at [125, 573] on li "Repair team view" at bounding box center [120, 592] width 143 height 42
